Goal: Communication & Community: Ask a question

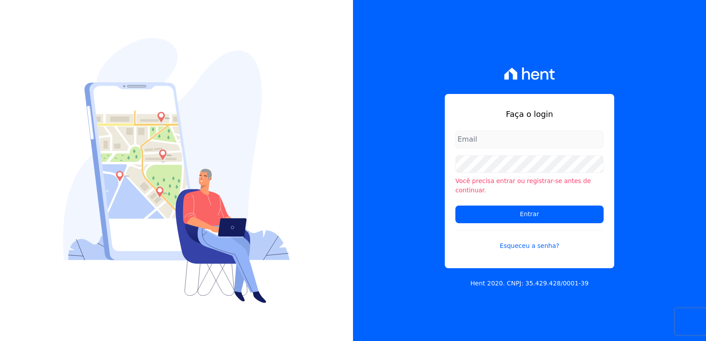
type input "[EMAIL_ADDRESS][DOMAIN_NAME]"
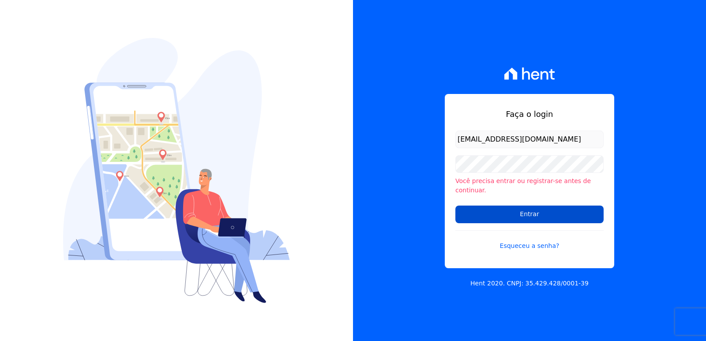
click at [485, 206] on input "Entrar" at bounding box center [529, 215] width 148 height 18
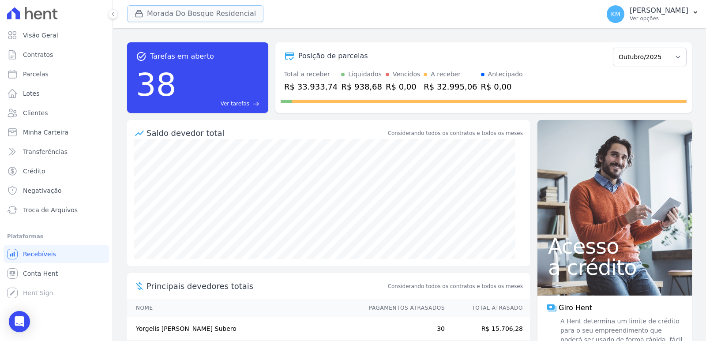
click at [137, 18] on icon "button" at bounding box center [139, 13] width 9 height 9
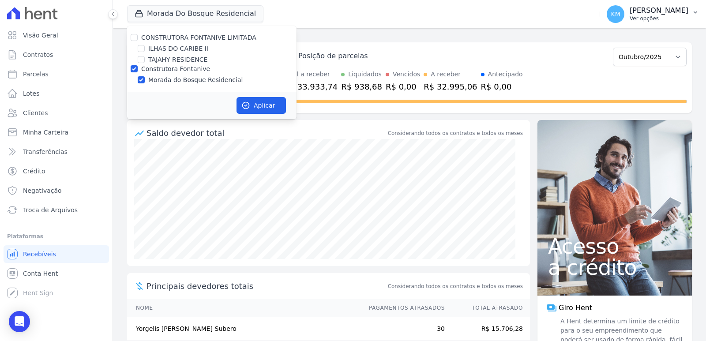
click at [630, 16] on p "Ver opções" at bounding box center [659, 18] width 59 height 7
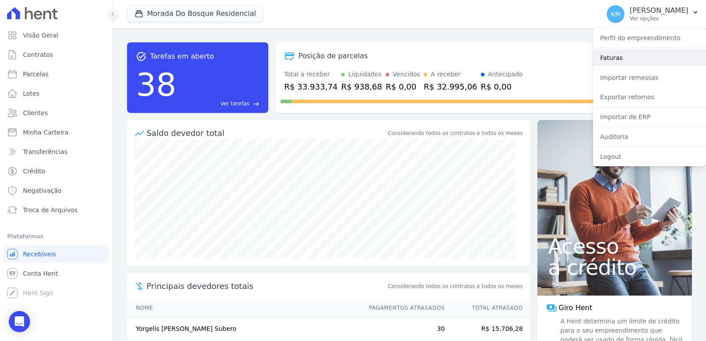
click at [618, 58] on link "Faturas" at bounding box center [649, 58] width 113 height 16
click at [615, 58] on link "Faturas" at bounding box center [649, 58] width 113 height 16
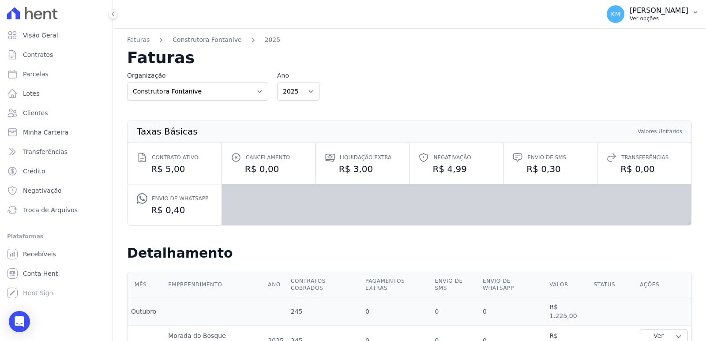
click at [630, 16] on p "Ver opções" at bounding box center [659, 18] width 59 height 7
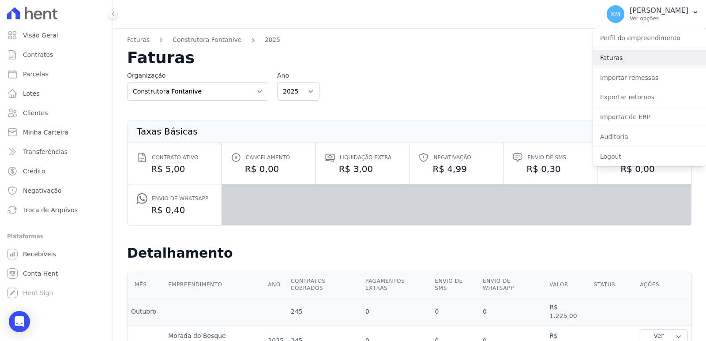
click at [615, 60] on link "Faturas" at bounding box center [649, 58] width 113 height 16
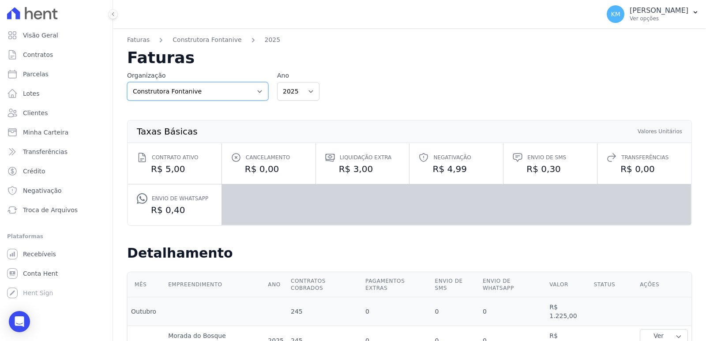
click at [161, 92] on select "Construtora Fontanive CONSTRUTORA FONTANIVE LIMITADA" at bounding box center [197, 91] width 141 height 19
click at [545, 80] on div "Organização Construtora Fontanive CONSTRUTORA FONTANIVE LIMITADA Ano 2025 2024 …" at bounding box center [409, 86] width 565 height 30
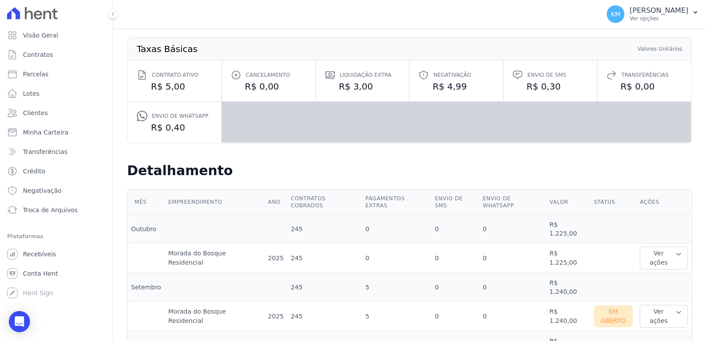
scroll to position [132, 0]
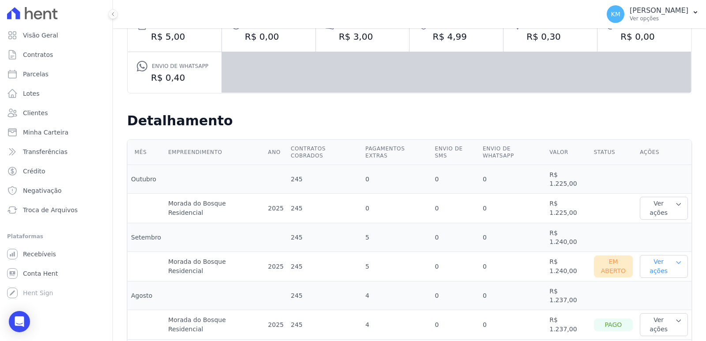
click at [654, 255] on button "Ver ações" at bounding box center [664, 266] width 48 height 23
click at [657, 302] on link "Nota fiscal eletrônica" at bounding box center [675, 306] width 65 height 9
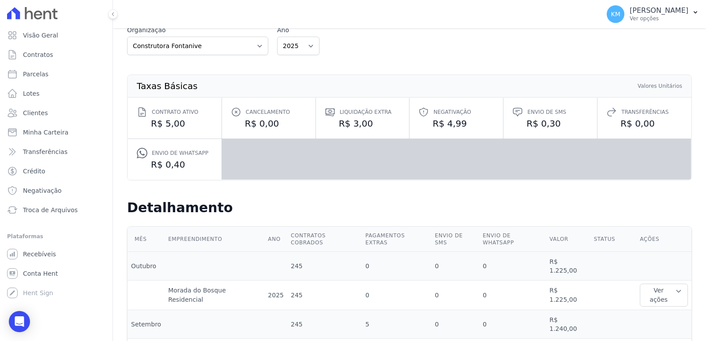
scroll to position [0, 0]
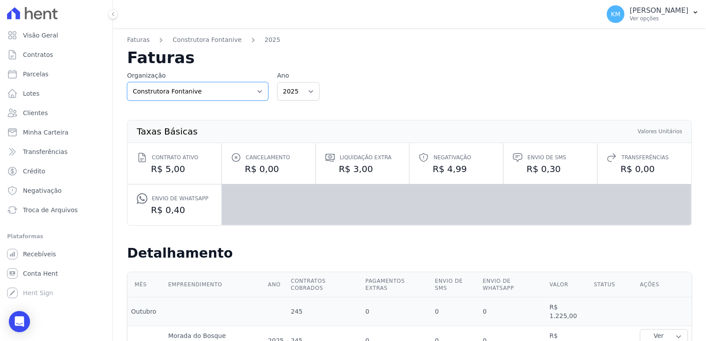
click at [182, 96] on select "Construtora Fontanive CONSTRUTORA FONTANIVE LIMITADA" at bounding box center [197, 91] width 141 height 19
select select "84acbac6-f083-4420-bee3-ce827474a1a5"
click at [127, 82] on select "Construtora Fontanive CONSTRUTORA FONTANIVE LIMITADA" at bounding box center [197, 91] width 141 height 19
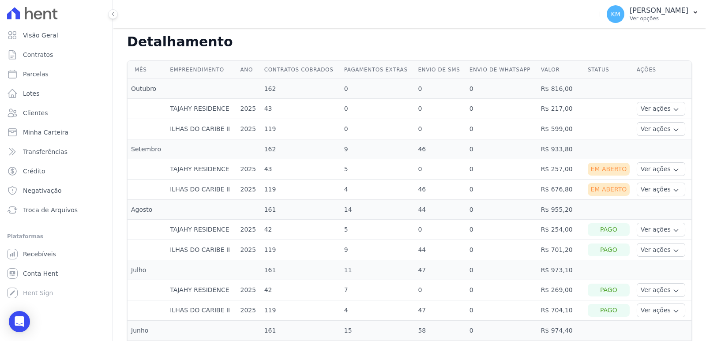
scroll to position [221, 0]
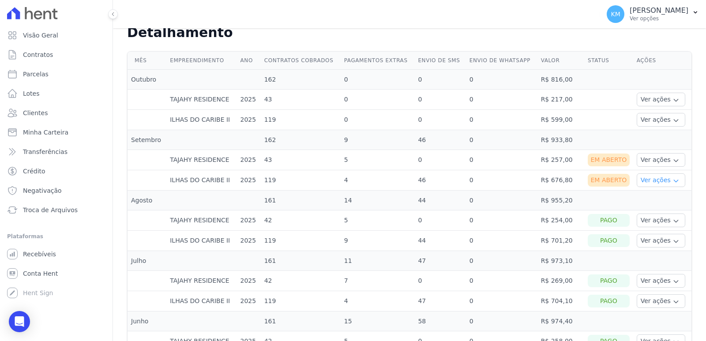
click at [657, 186] on button "Ver ações" at bounding box center [661, 180] width 49 height 14
click at [655, 216] on link "Nota fiscal eletrônica" at bounding box center [672, 215] width 65 height 9
click at [644, 161] on button "Ver ações" at bounding box center [661, 160] width 49 height 14
click at [654, 197] on link "Nota fiscal eletrônica" at bounding box center [672, 195] width 65 height 9
click at [23, 322] on icon "Open Intercom Messenger" at bounding box center [19, 321] width 10 height 11
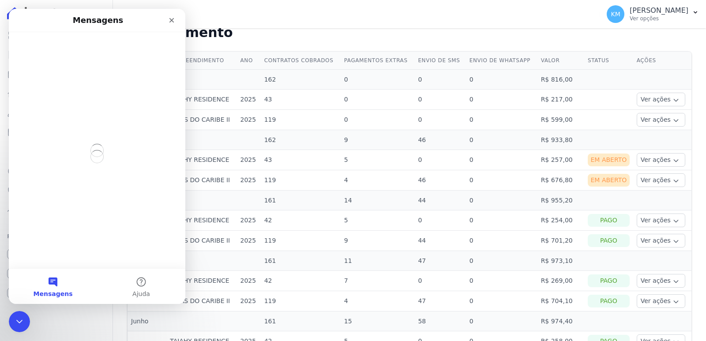
scroll to position [0, 0]
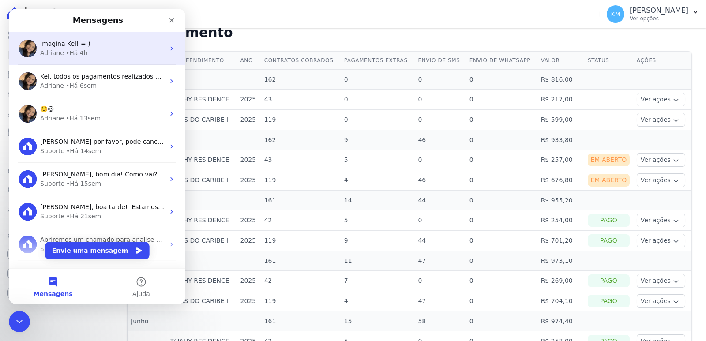
click at [75, 53] on div "• Há 4h" at bounding box center [77, 53] width 22 height 9
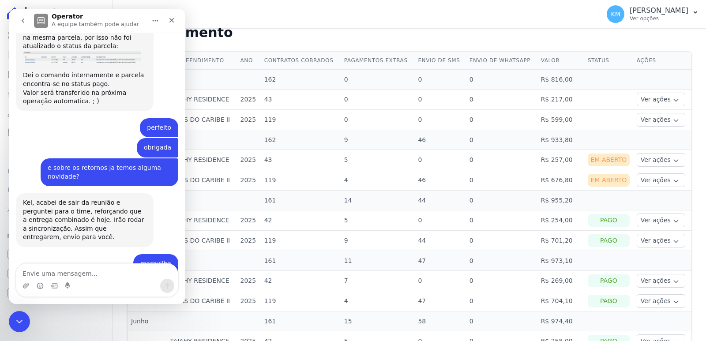
click at [41, 271] on textarea "Envie uma mensagem..." at bounding box center [96, 271] width 161 height 15
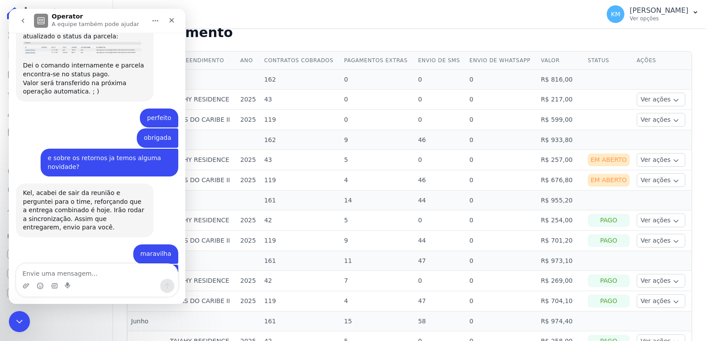
click at [41, 271] on textarea "Envie uma mensagem..." at bounding box center [96, 271] width 161 height 15
type textarea "Boa tarde, Adri"
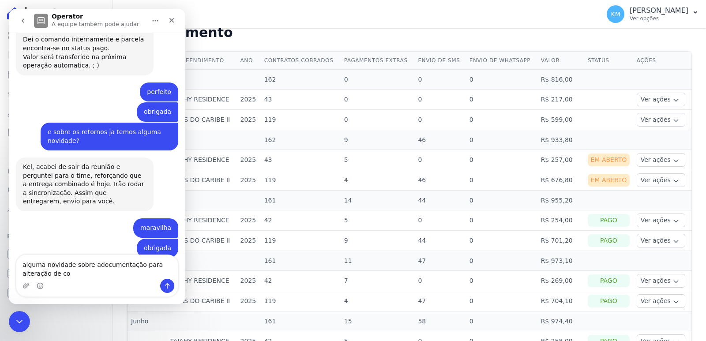
scroll to position [7653, 0]
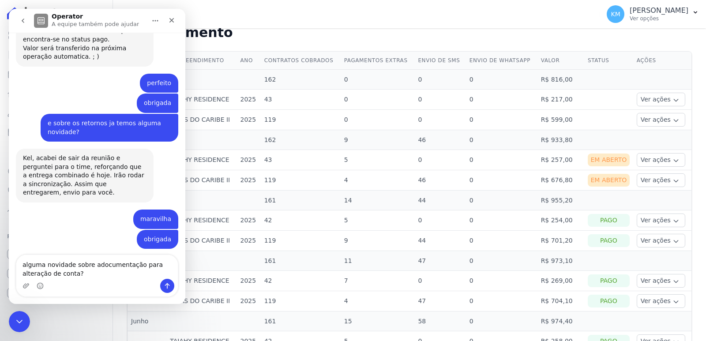
click at [92, 266] on textarea "alguma novidade sobre adocumentação para alteração de conta?" at bounding box center [96, 267] width 161 height 24
type textarea "alguma novidade sobre a documentação para alteração de conta?"
drag, startPoint x: 130, startPoint y: 266, endPoint x: 158, endPoint y: 268, distance: 28.3
click at [142, 266] on textarea "alguma novidade sobre a documentação para alteração de conta?" at bounding box center [96, 267] width 161 height 24
click at [158, 269] on textarea "alguma novidade sobre a documentação para alteração de conta?" at bounding box center [96, 267] width 161 height 24
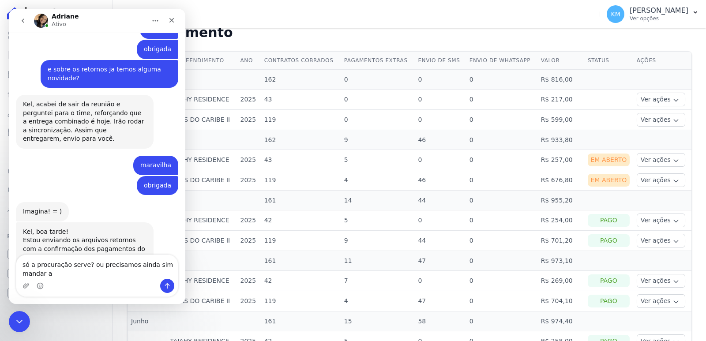
scroll to position [7708, 0]
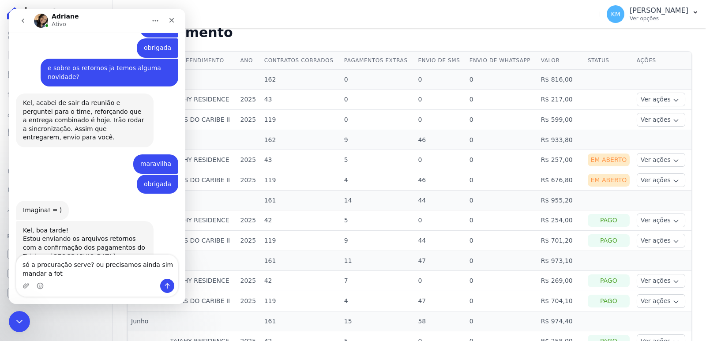
type textarea "só a procuração serve? ou precisamos ainda sim mandar a foto"
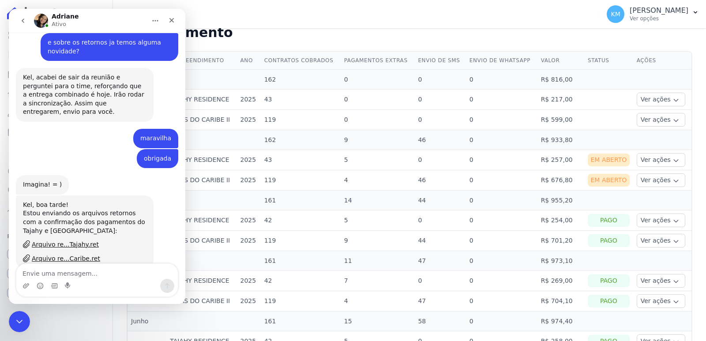
scroll to position [7734, 0]
type textarea "?"
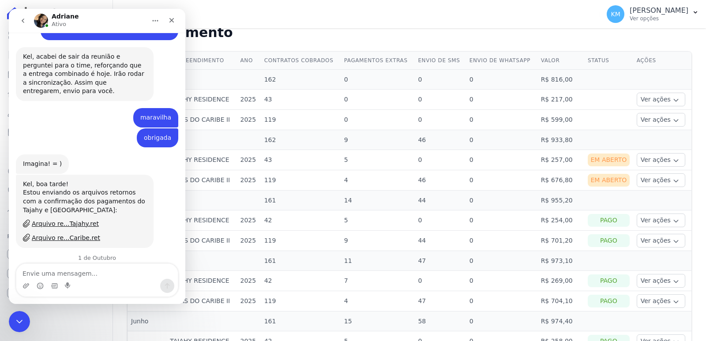
click at [66, 321] on div "Visão Geral Contratos Parcelas Lotes Clientes Minha Carteira Transferências Cré…" at bounding box center [56, 170] width 113 height 341
drag, startPoint x: 1, startPoint y: 319, endPoint x: 6, endPoint y: 319, distance: 5.3
click at [2, 319] on div "Visão Geral Contratos Parcelas Lotes Clientes Minha Carteira Transferências Cré…" at bounding box center [56, 170] width 113 height 341
click at [18, 316] on icon "Encerramento do Messenger da Intercom" at bounding box center [18, 320] width 11 height 11
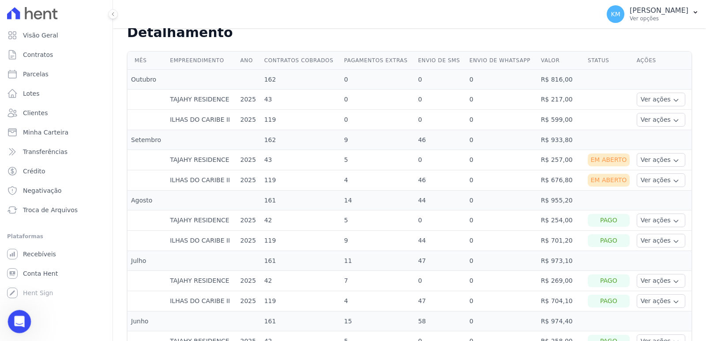
click at [15, 323] on icon "Abertura do Messenger da Intercom" at bounding box center [18, 320] width 15 height 15
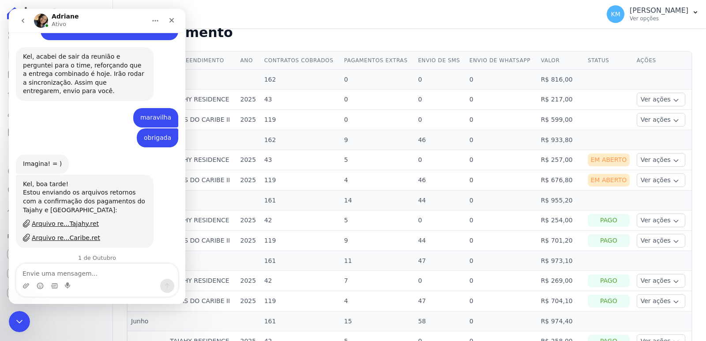
click at [87, 315] on div "Visão Geral Contratos Parcelas Lotes Clientes Minha Carteira Transferências Cré…" at bounding box center [56, 170] width 113 height 341
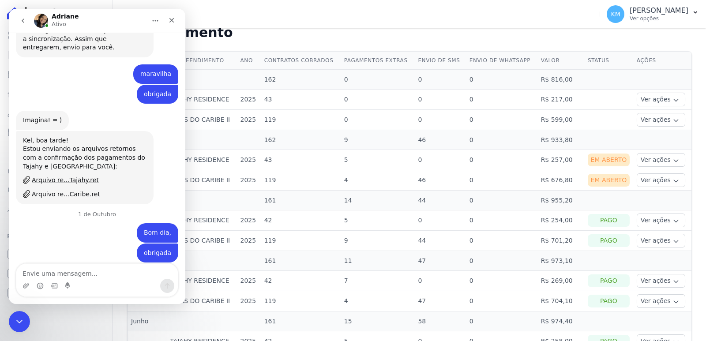
scroll to position [7818, 0]
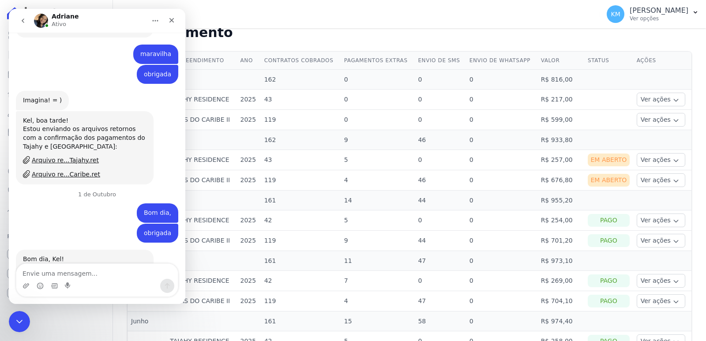
drag, startPoint x: 72, startPoint y: 273, endPoint x: 67, endPoint y: 266, distance: 8.5
click at [71, 273] on textarea "Envie uma mensagem..." at bounding box center [96, 271] width 161 height 15
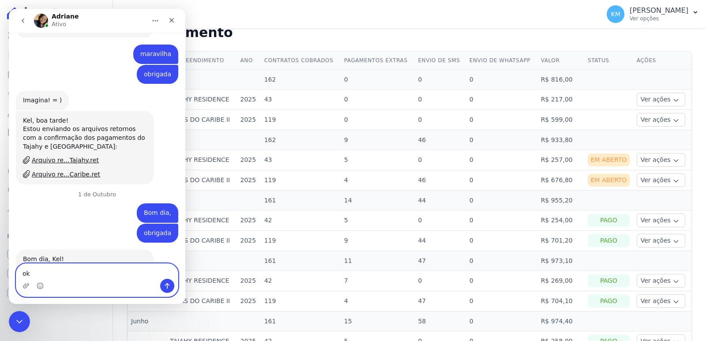
type textarea "ok"
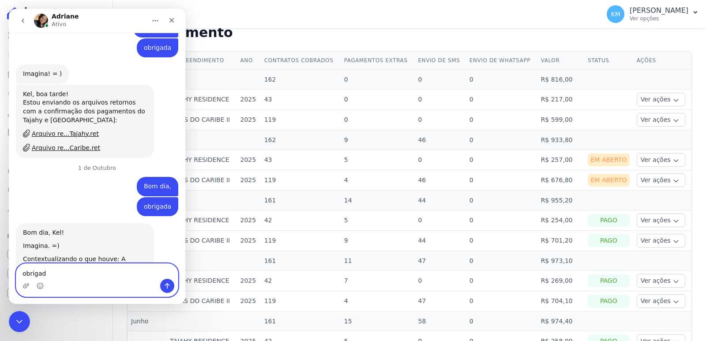
type textarea "obrigada"
